Goal: Task Accomplishment & Management: Use online tool/utility

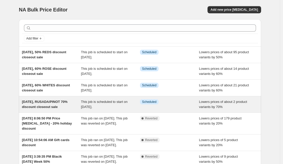
click at [53, 103] on span "[DATE], RUSADA/PINOT 70% discount closeout sale" at bounding box center [45, 104] width 46 height 9
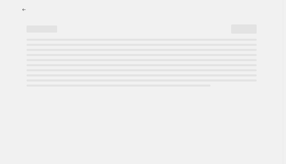
select select "percentage"
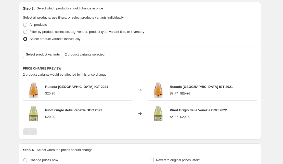
scroll to position [268, 0]
click at [54, 55] on span "Select product variants" at bounding box center [43, 55] width 34 height 4
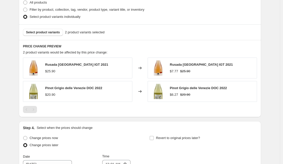
scroll to position [307, 0]
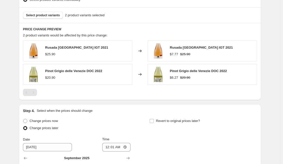
click at [59, 73] on span "Pinot Grigio delle Venezie DOC 2022" at bounding box center [73, 71] width 57 height 4
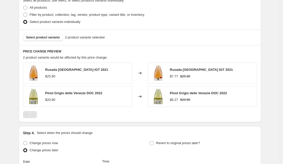
scroll to position [282, 0]
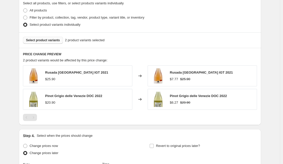
click at [44, 43] on button "Select product variants" at bounding box center [43, 40] width 40 height 7
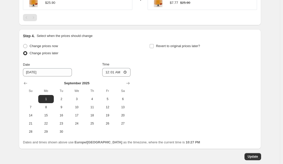
scroll to position [386, 0]
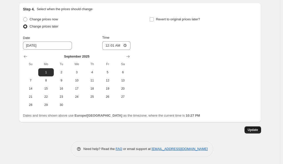
click at [253, 129] on span "Update" at bounding box center [253, 130] width 10 height 4
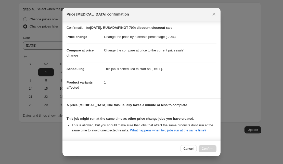
scroll to position [50, 0]
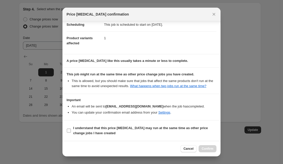
click at [70, 130] on input "I understand that this price [MEDICAL_DATA] may run at the same time as other p…" at bounding box center [69, 131] width 4 height 4
checkbox input "true"
click at [207, 149] on span "Confirm" at bounding box center [208, 149] width 12 height 4
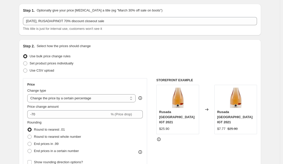
scroll to position [0, 0]
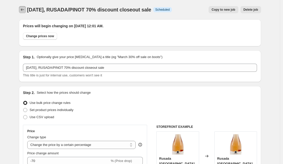
click at [23, 10] on icon "Price change jobs" at bounding box center [22, 9] width 3 height 3
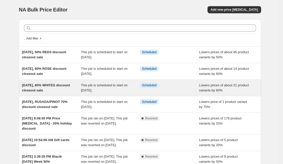
click at [51, 87] on span "[DATE], 60% WHITES discount closeout sale" at bounding box center [46, 87] width 48 height 9
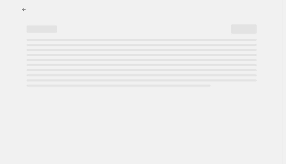
select select "percentage"
select select "collection"
select select "not_equal"
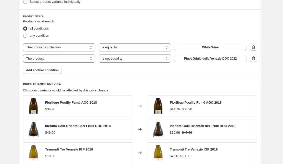
scroll to position [305, 0]
click at [255, 58] on icon "button" at bounding box center [253, 58] width 5 height 5
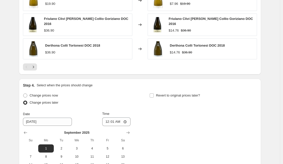
scroll to position [521, 0]
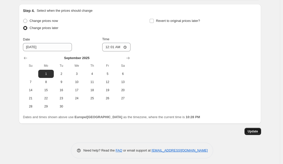
click at [256, 130] on span "Update" at bounding box center [253, 132] width 10 height 4
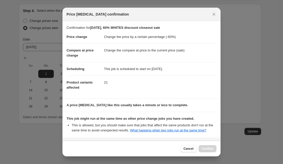
scroll to position [50, 0]
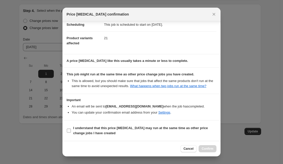
click at [70, 129] on input "I understand that this price [MEDICAL_DATA] may run at the same time as other p…" at bounding box center [69, 131] width 4 height 4
checkbox input "true"
click at [207, 148] on span "Confirm" at bounding box center [208, 149] width 12 height 4
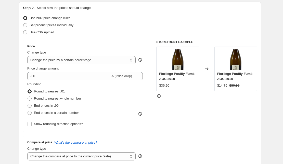
scroll to position [0, 0]
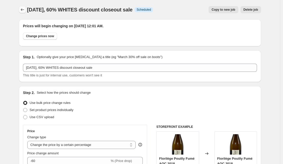
click at [23, 9] on icon "Price change jobs" at bounding box center [22, 9] width 5 height 5
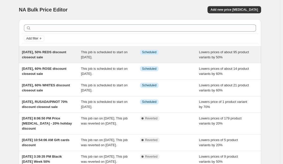
click at [51, 52] on span "[DATE], 50% REDS discount closeout sale" at bounding box center [44, 54] width 44 height 9
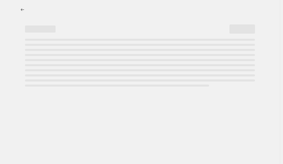
select select "percentage"
select select "collection"
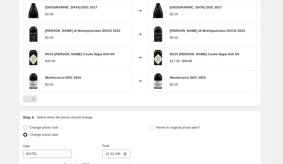
scroll to position [414, 0]
click at [34, 98] on icon "Next" at bounding box center [33, 99] width 5 height 5
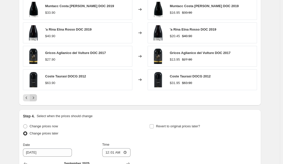
click at [35, 98] on icon "Next" at bounding box center [33, 97] width 5 height 5
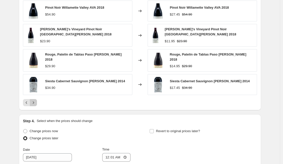
scroll to position [414, 0]
click at [35, 100] on icon "Next" at bounding box center [33, 102] width 5 height 5
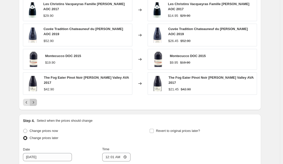
scroll to position [414, 0]
click at [35, 100] on icon "Next" at bounding box center [33, 102] width 5 height 5
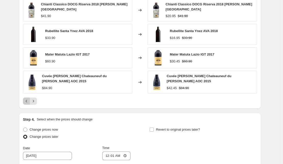
scroll to position [414, 0]
click at [28, 99] on button "Previous" at bounding box center [26, 101] width 7 height 7
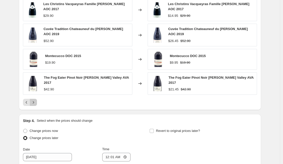
scroll to position [414, 0]
click at [36, 100] on icon "Next" at bounding box center [33, 102] width 5 height 5
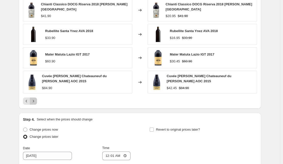
scroll to position [414, 0]
click at [36, 99] on icon "Next" at bounding box center [33, 101] width 5 height 5
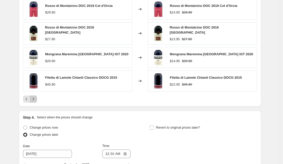
scroll to position [414, 0]
click at [36, 99] on icon "Next" at bounding box center [33, 99] width 5 height 5
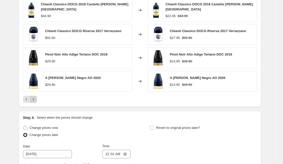
click at [36, 99] on icon "Next" at bounding box center [33, 99] width 5 height 5
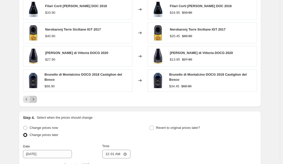
scroll to position [414, 0]
click at [36, 99] on icon "Next" at bounding box center [33, 99] width 5 height 5
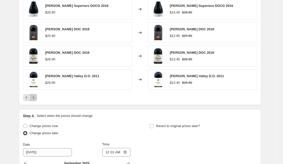
scroll to position [414, 0]
click at [36, 99] on icon "Next" at bounding box center [33, 97] width 5 height 5
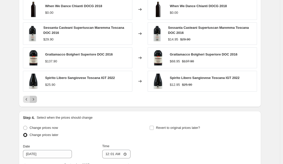
scroll to position [414, 0]
click at [36, 99] on icon "Next" at bounding box center [33, 99] width 5 height 5
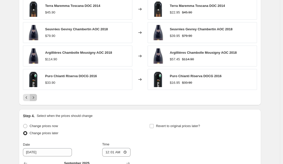
scroll to position [414, 0]
click at [36, 99] on icon "Next" at bounding box center [33, 97] width 5 height 5
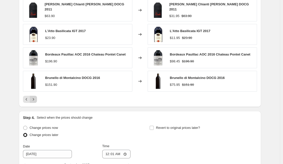
click at [36, 99] on icon "Next" at bounding box center [33, 99] width 5 height 5
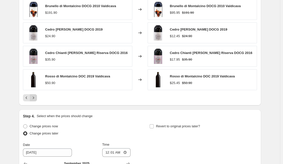
click at [36, 99] on icon "Next" at bounding box center [33, 97] width 5 height 5
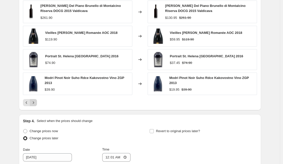
scroll to position [414, 0]
click at [36, 99] on div "Flaccianello della Pieve Colli Toscana Centrale IGT 2010 $178.90 Changed to Fla…" at bounding box center [140, 40] width 234 height 131
click at [36, 102] on icon "Next" at bounding box center [33, 102] width 5 height 5
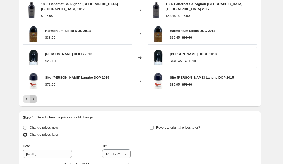
scroll to position [414, 0]
click at [36, 101] on icon "Next" at bounding box center [33, 99] width 5 height 5
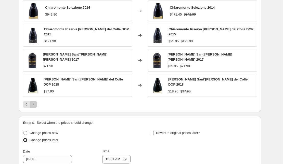
scroll to position [414, 0]
click at [34, 102] on icon "Next" at bounding box center [33, 104] width 5 height 5
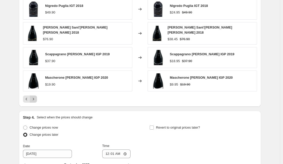
click at [34, 97] on icon "Next" at bounding box center [33, 99] width 5 height 5
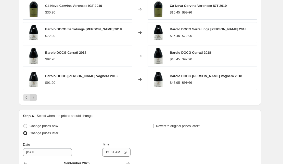
click at [34, 97] on icon "Next" at bounding box center [33, 97] width 5 height 5
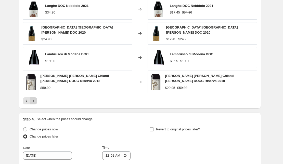
click at [34, 98] on div "Pagination" at bounding box center [33, 101] width 7 height 7
